Goal: Information Seeking & Learning: Learn about a topic

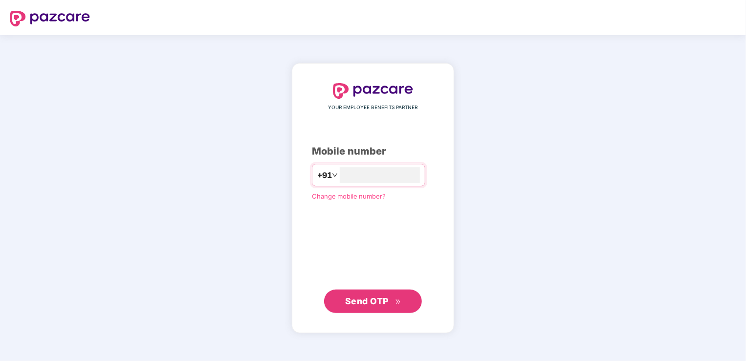
type input "**********"
click at [385, 296] on span "Send OTP" at bounding box center [367, 301] width 44 height 10
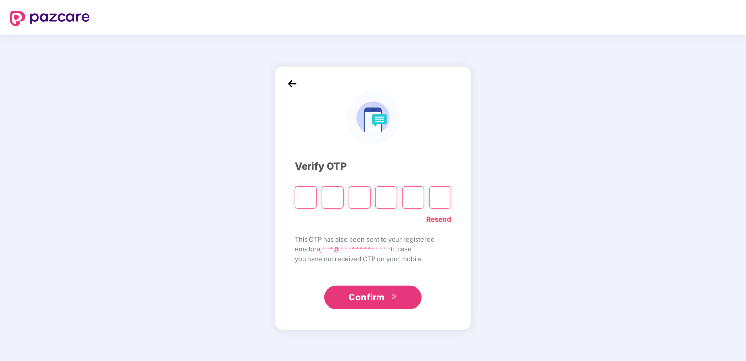
type input "*"
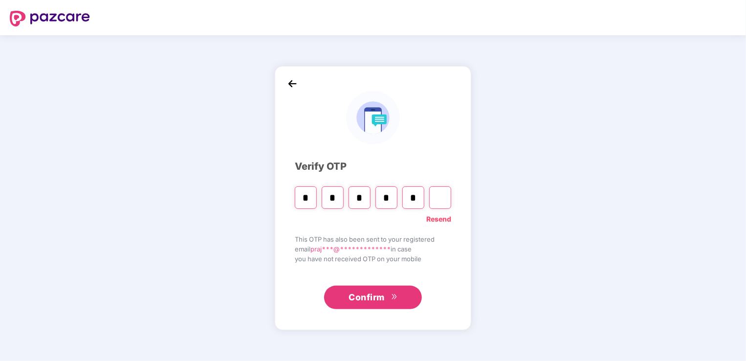
type input "*"
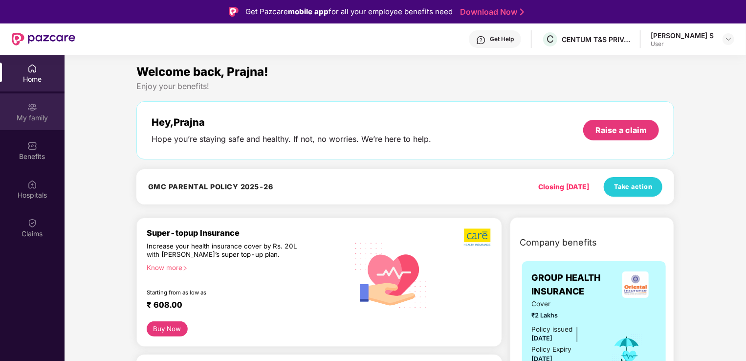
click at [42, 114] on div "My family" at bounding box center [32, 118] width 65 height 10
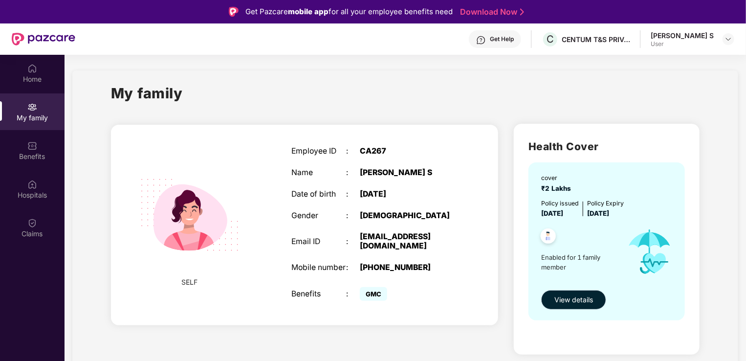
click at [589, 300] on span "View details" at bounding box center [574, 299] width 39 height 11
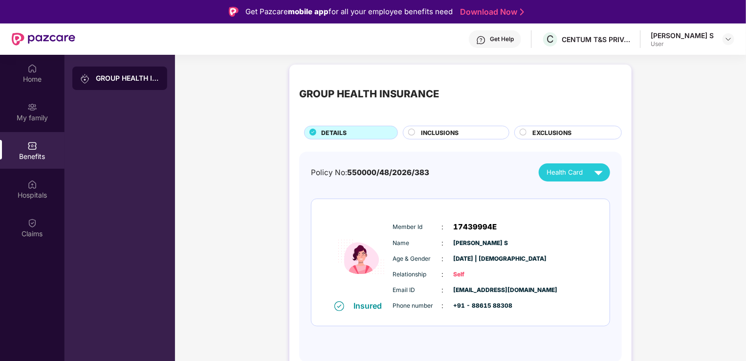
click at [455, 130] on span "INCLUSIONS" at bounding box center [441, 132] width 38 height 9
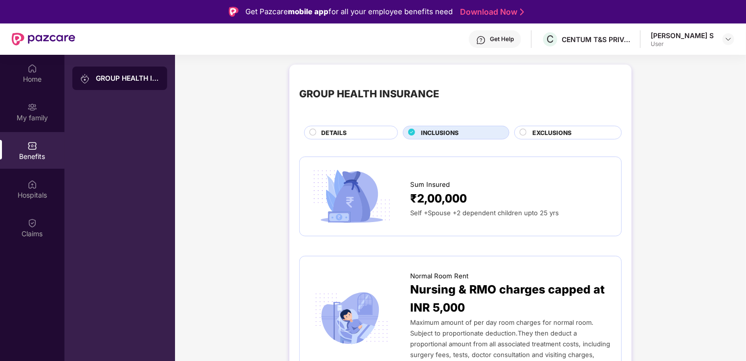
click at [555, 134] on span "EXCLUSIONS" at bounding box center [552, 132] width 39 height 9
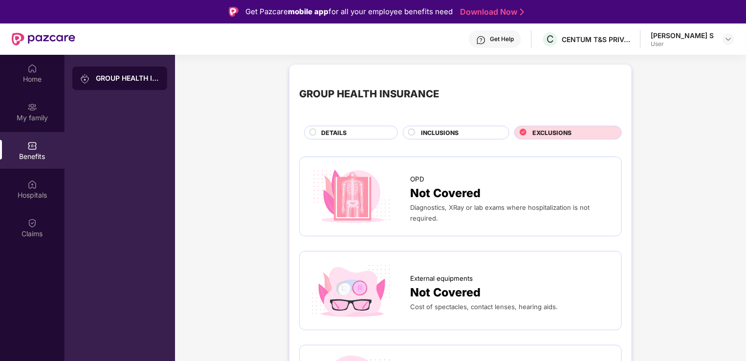
click at [381, 133] on div "DETAILS" at bounding box center [354, 133] width 76 height 11
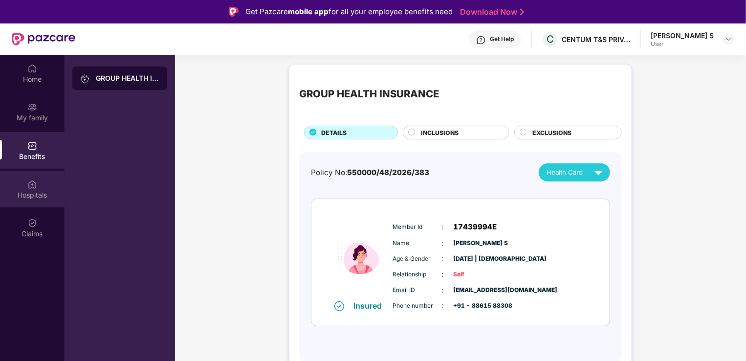
click at [39, 190] on div "Hospitals" at bounding box center [32, 195] width 65 height 10
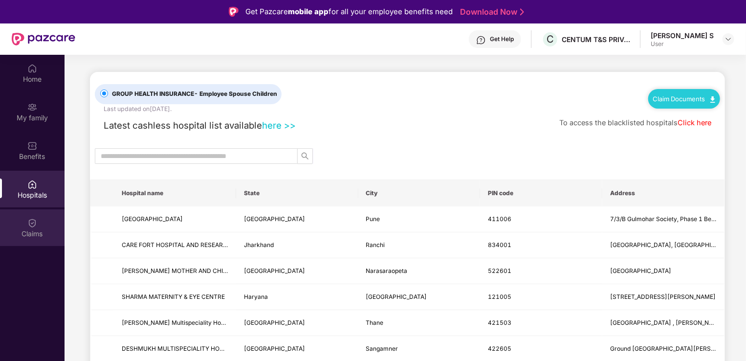
click at [32, 234] on div "Claims" at bounding box center [32, 234] width 65 height 10
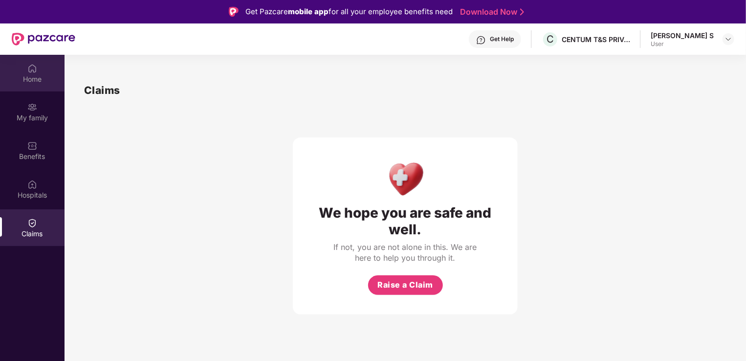
click at [33, 80] on div "Home" at bounding box center [32, 79] width 65 height 10
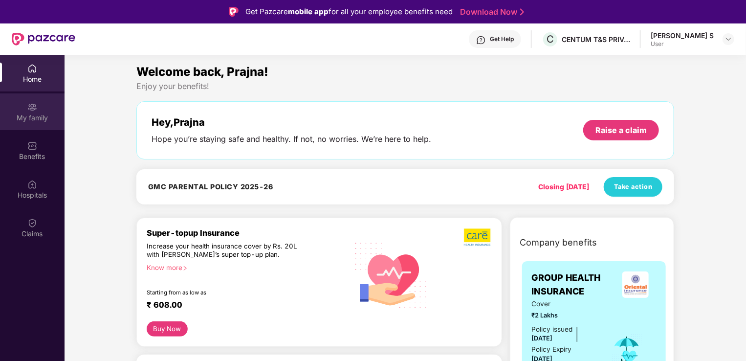
click at [52, 113] on div "My family" at bounding box center [32, 118] width 65 height 10
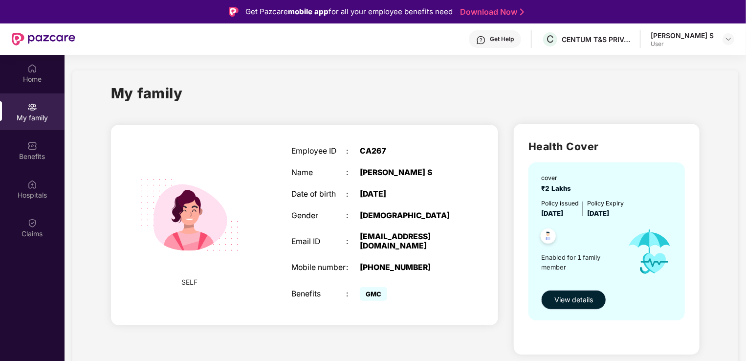
click at [586, 301] on span "View details" at bounding box center [574, 299] width 39 height 11
